Goal: Transaction & Acquisition: Purchase product/service

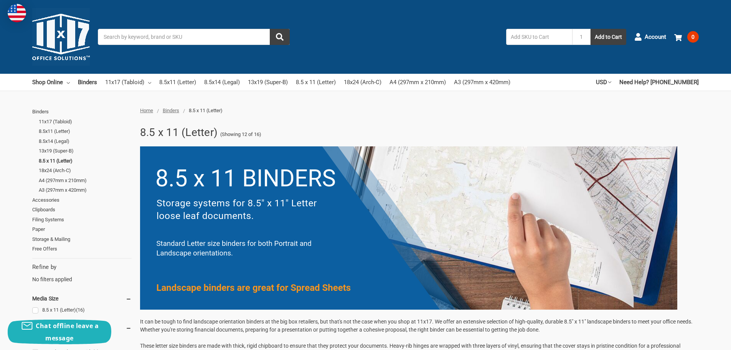
click at [121, 38] on input "Search" at bounding box center [194, 37] width 192 height 16
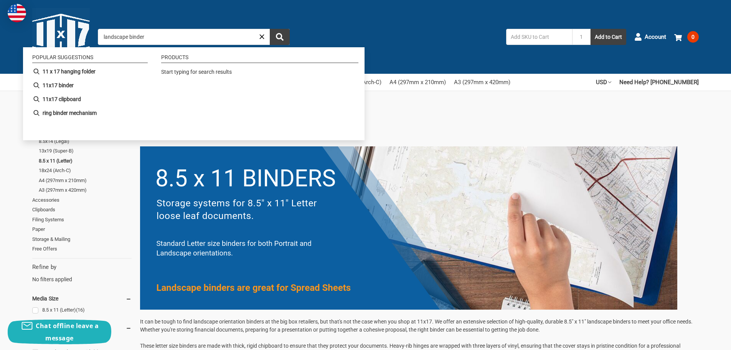
type input "landscape binders"
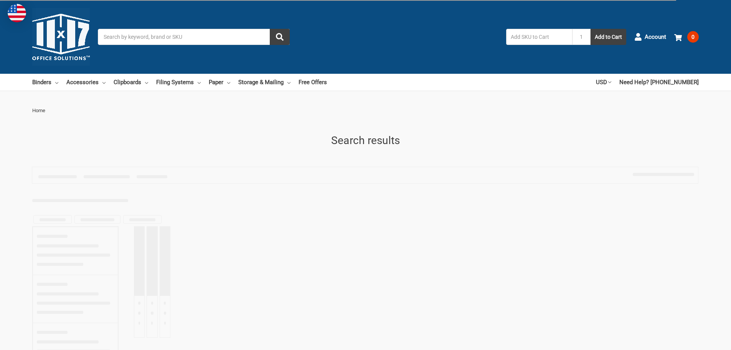
type input "landscape binders"
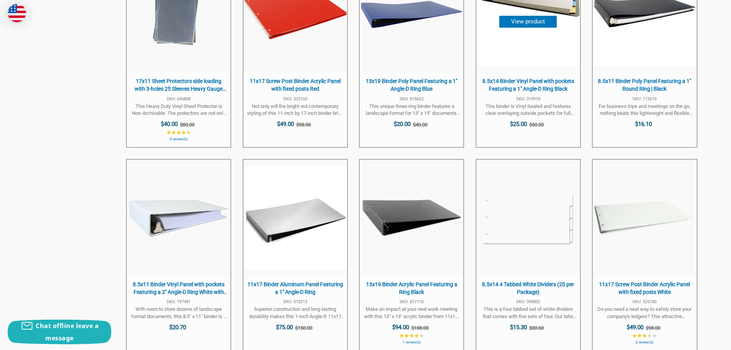
scroll to position [1304, 0]
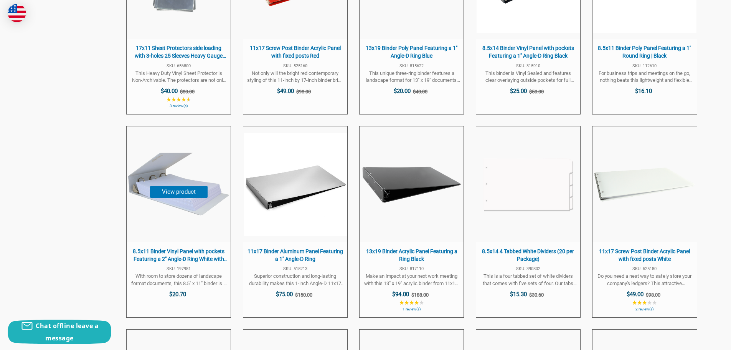
click at [168, 251] on span "8.5x11 Binder Vinyl Panel with pockets Featuring a 2" Angle-D Ring White with T…" at bounding box center [178, 254] width 96 height 15
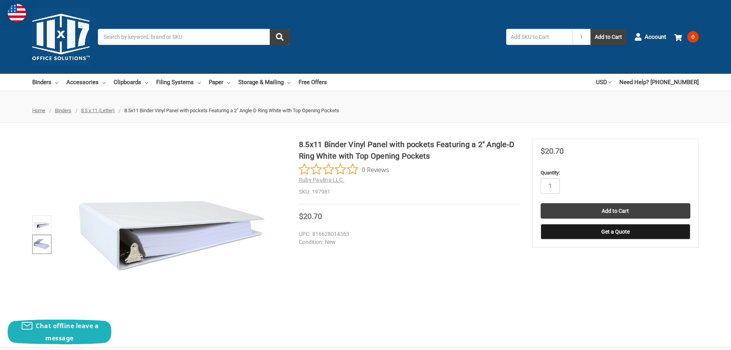
click at [39, 245] on img at bounding box center [41, 244] width 17 height 17
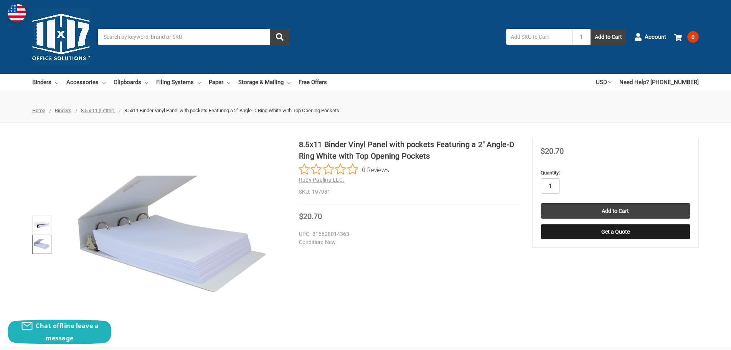
click at [555, 184] on input "1" at bounding box center [550, 185] width 19 height 15
type input "12"
click at [486, 267] on div "8.5x11 Binder Vinyl Panel with pockets Featuring a 2" Angle-D Ring White with T…" at bounding box center [365, 235] width 731 height 192
click at [553, 185] on input "12" at bounding box center [550, 185] width 19 height 15
click at [331, 318] on div "8.5x11 Binder Vinyl Panel with pockets Featuring a 2" Angle-D Ring White with T…" at bounding box center [365, 235] width 731 height 192
